Goal: Transaction & Acquisition: Purchase product/service

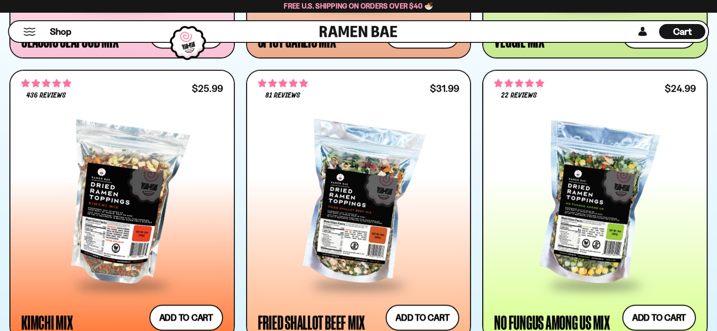
scroll to position [612, 0]
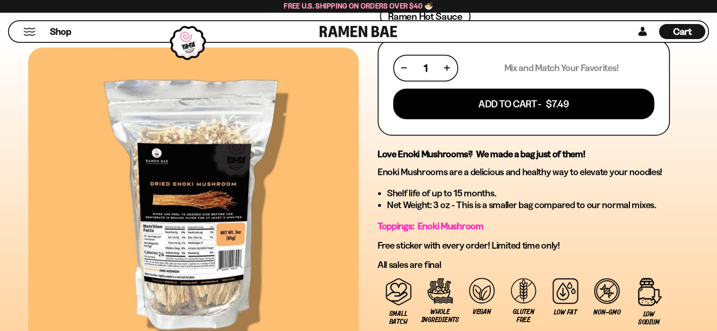
scroll to position [377, 0]
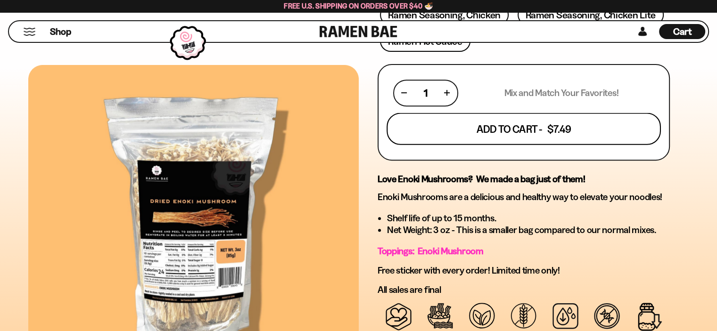
click at [439, 126] on button "Add To Cart - $7.49" at bounding box center [523, 129] width 274 height 32
click at [439, 126] on div at bounding box center [358, 165] width 717 height 331
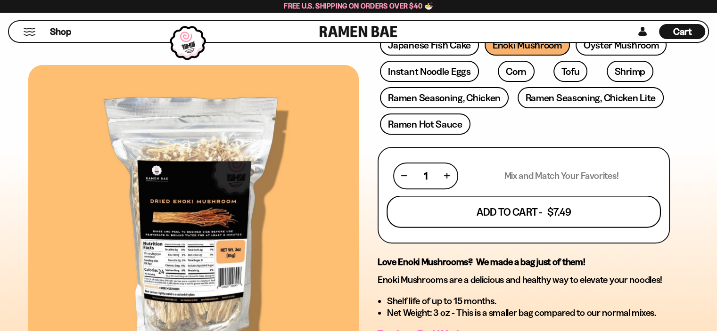
scroll to position [283, 0]
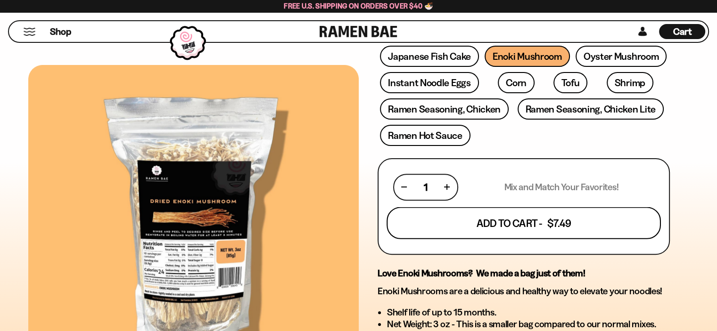
click at [493, 233] on button "Add To Cart - $7.49" at bounding box center [523, 223] width 274 height 32
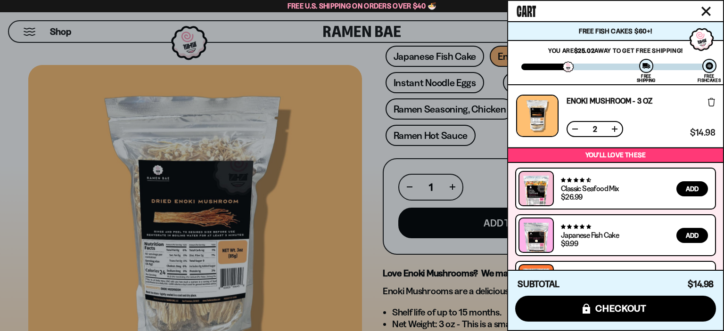
click at [573, 130] on button at bounding box center [574, 128] width 9 height 9
click at [703, 11] on icon "Close cart" at bounding box center [705, 11] width 9 height 9
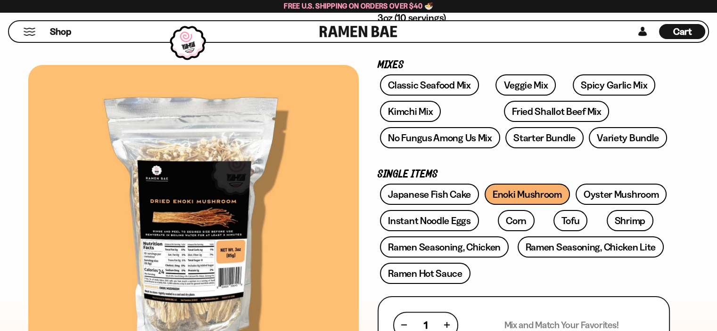
scroll to position [47, 0]
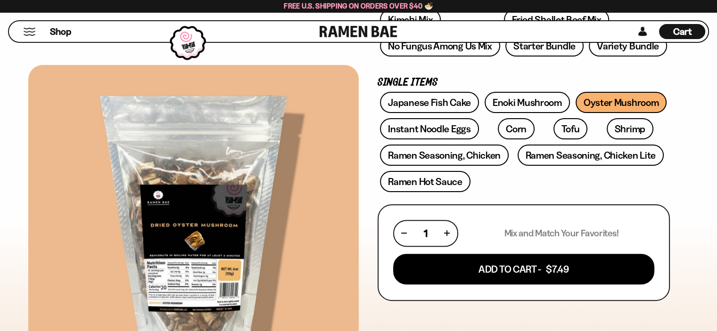
scroll to position [236, 0]
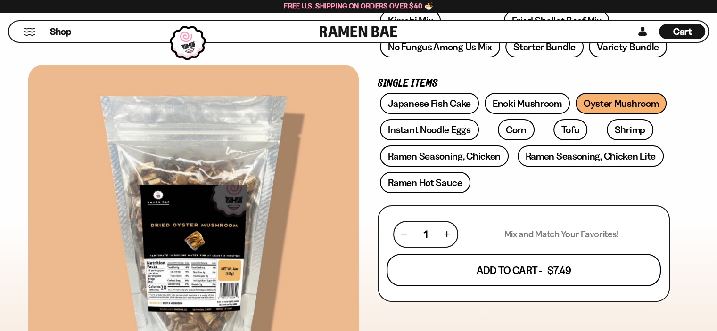
click at [498, 270] on button "Add To Cart - $7.49" at bounding box center [523, 270] width 274 height 32
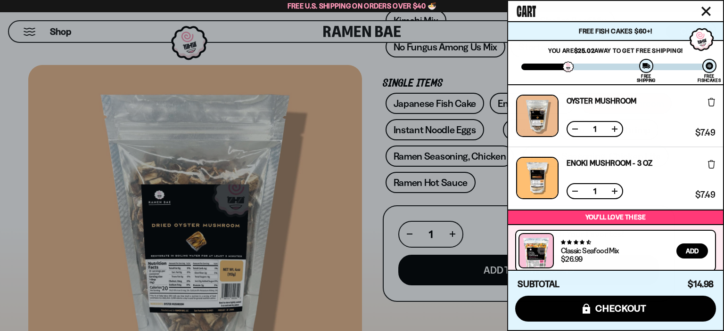
click at [390, 243] on div at bounding box center [362, 165] width 724 height 331
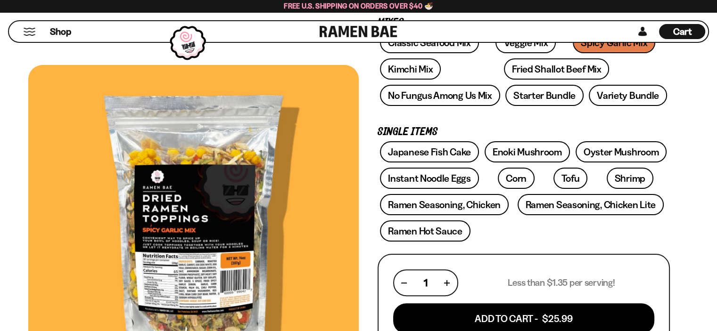
scroll to position [236, 0]
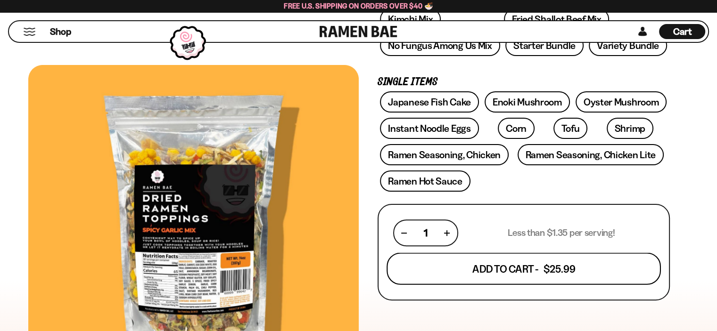
click at [487, 273] on button "Add To Cart - $25.99" at bounding box center [523, 269] width 274 height 32
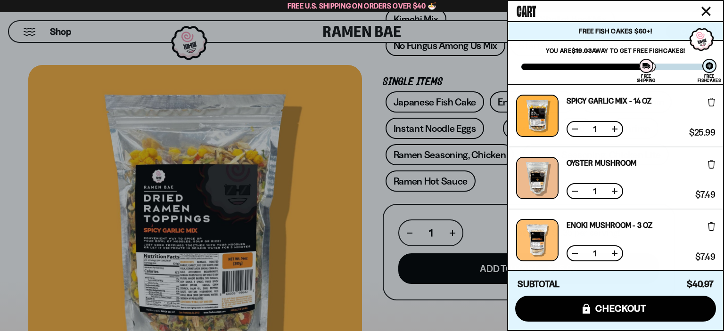
click at [381, 242] on div at bounding box center [362, 165] width 724 height 331
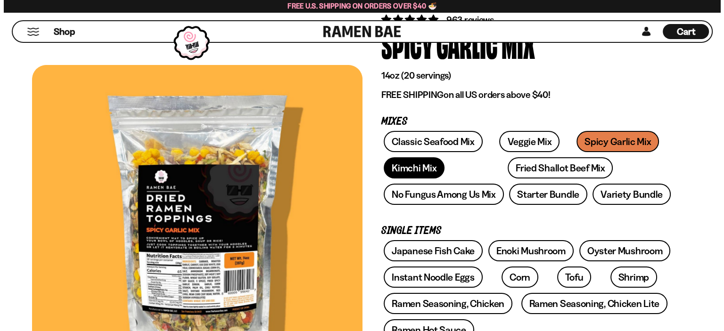
scroll to position [0, 0]
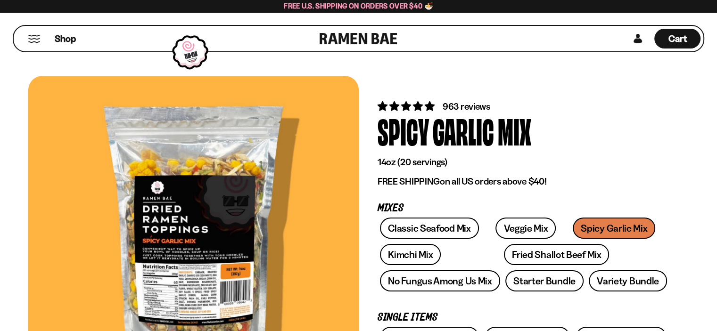
click at [668, 55] on div "Shop Cart D0381C2F-513E-4F90-8A41-6F0A75DCBAAA" at bounding box center [358, 38] width 717 height 53
click at [668, 39] on span "Cart" at bounding box center [677, 38] width 18 height 11
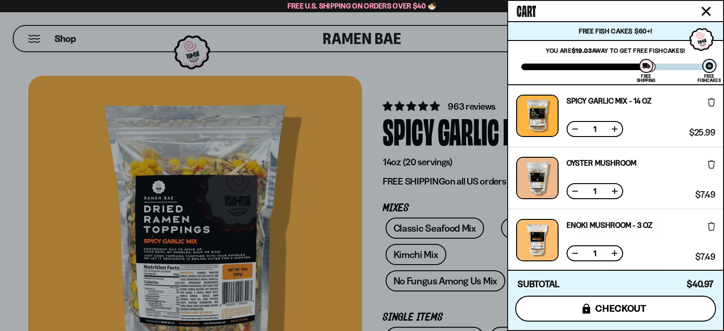
click at [579, 318] on button "icons8-lock checkout" at bounding box center [615, 309] width 201 height 26
